Goal: Transaction & Acquisition: Book appointment/travel/reservation

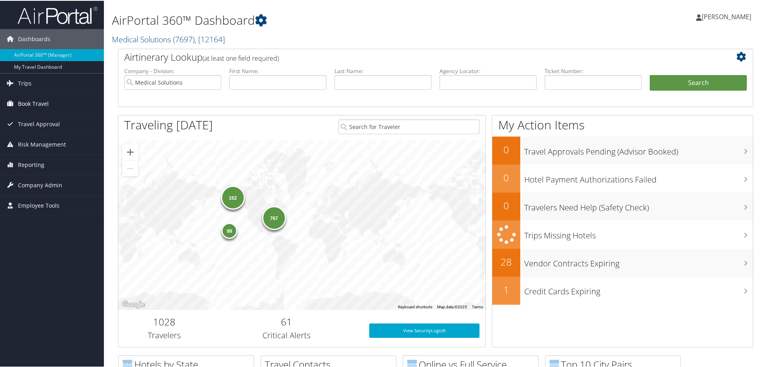
click at [39, 104] on span "Book Travel" at bounding box center [33, 103] width 31 height 20
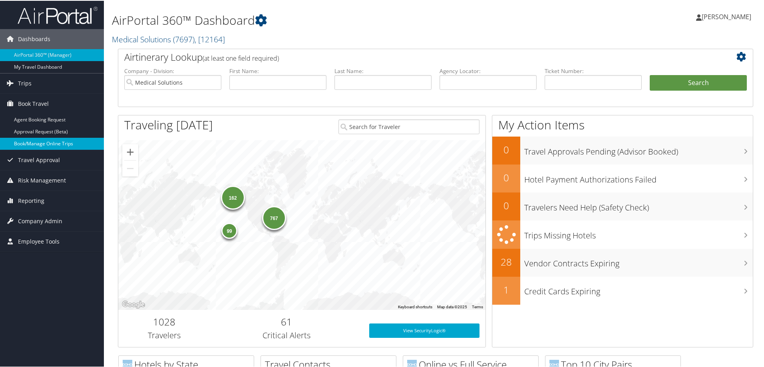
click at [64, 143] on link "Book/Manage Online Trips" at bounding box center [52, 143] width 104 height 12
